Goal: Information Seeking & Learning: Compare options

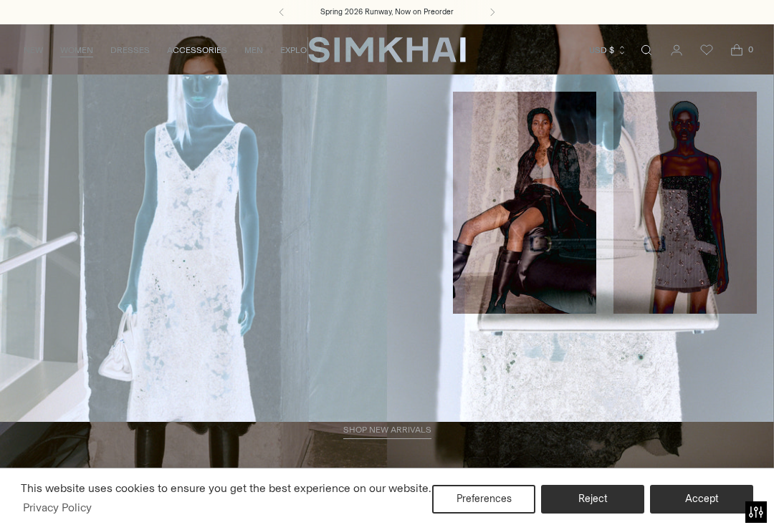
click at [65, 316] on link "Coats & Jackets" at bounding box center [54, 321] width 75 height 10
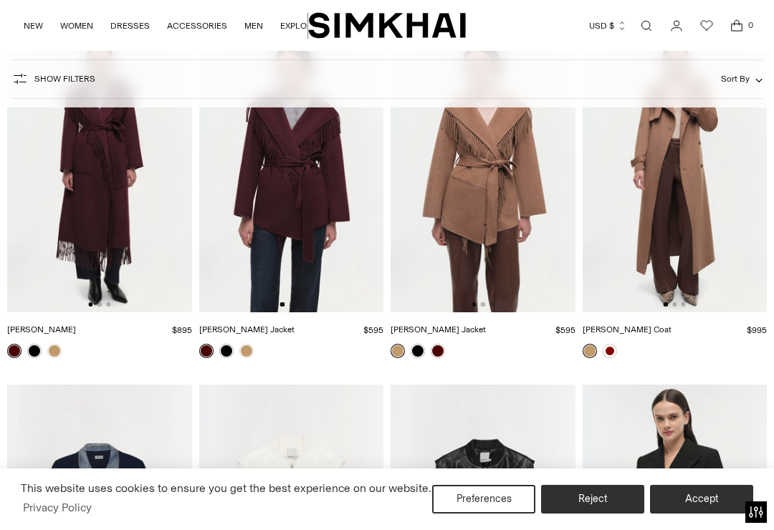
scroll to position [1895, 0]
click at [671, 334] on link "[PERSON_NAME] Coat" at bounding box center [626, 329] width 89 height 10
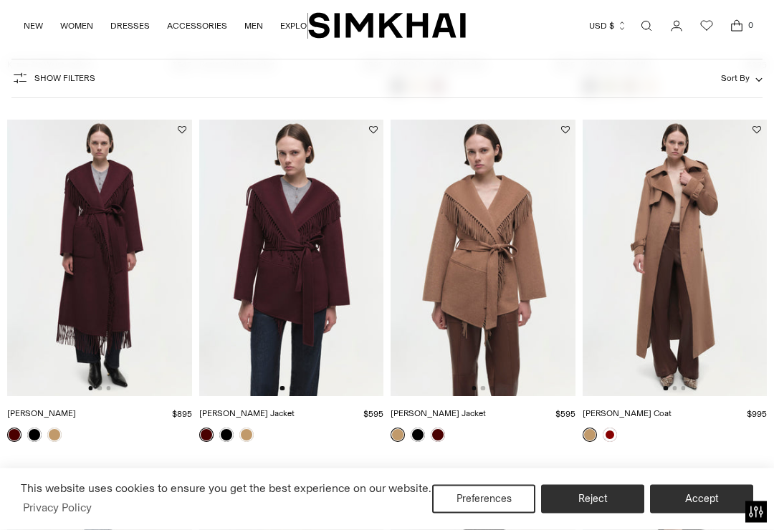
scroll to position [1811, 0]
click at [457, 279] on img at bounding box center [482, 258] width 185 height 276
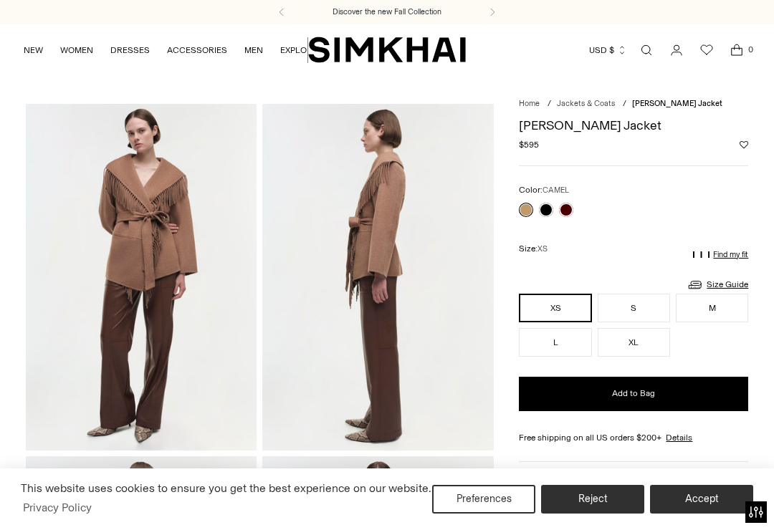
click at [546, 206] on link at bounding box center [546, 210] width 14 height 14
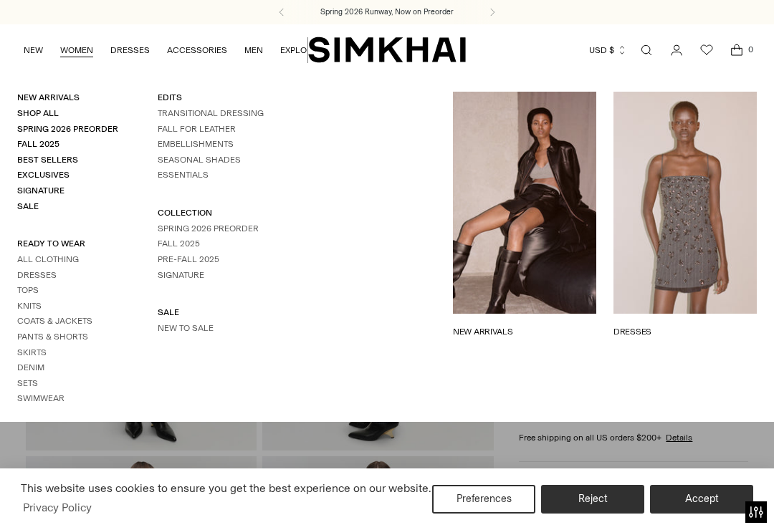
click at [501, 498] on button "Preferences" at bounding box center [483, 499] width 103 height 29
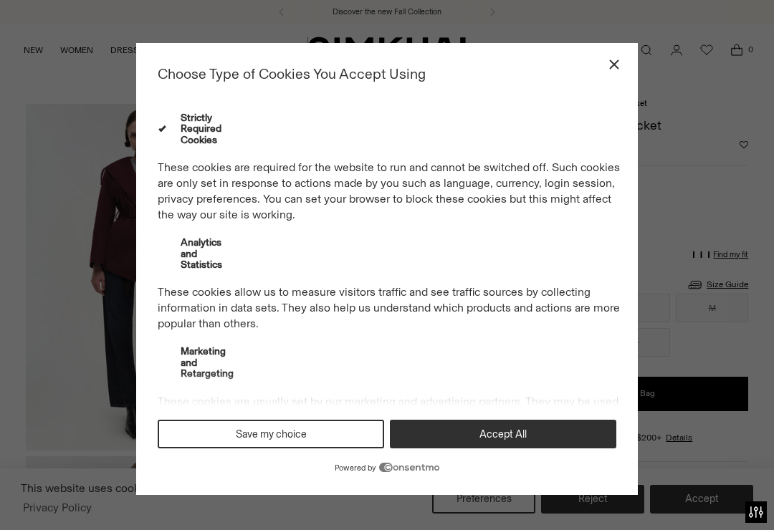
click at [315, 442] on button "Save my choice" at bounding box center [271, 434] width 226 height 29
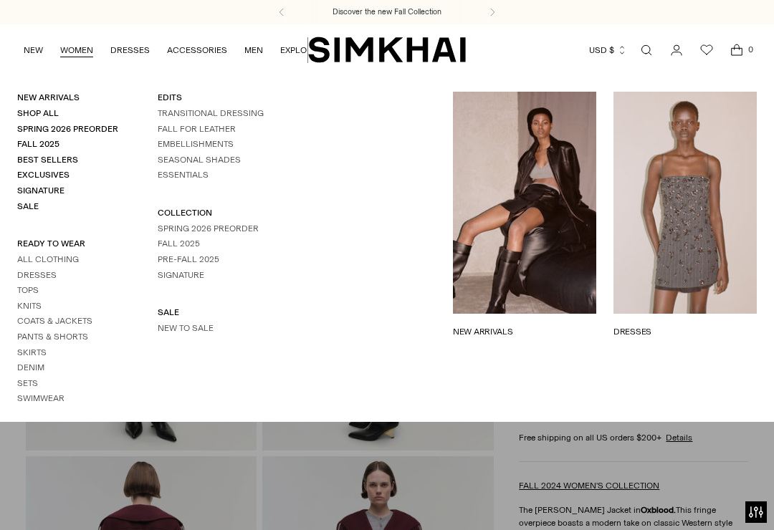
click at [49, 316] on link "Coats & Jackets" at bounding box center [54, 321] width 75 height 10
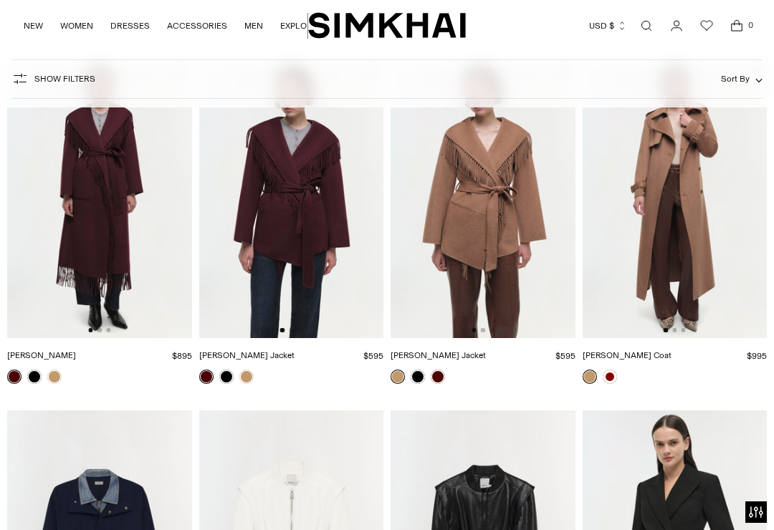
scroll to position [1868, 0]
